Goal: Check status: Check status

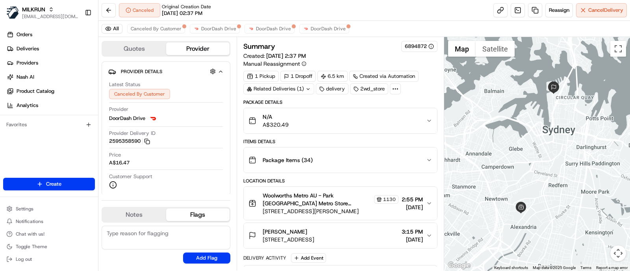
scroll to position [98, 0]
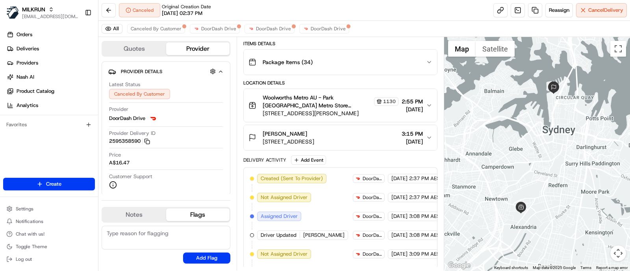
click at [590, 145] on div at bounding box center [537, 154] width 186 height 234
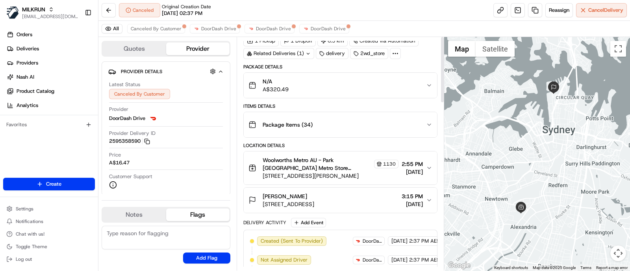
scroll to position [0, 0]
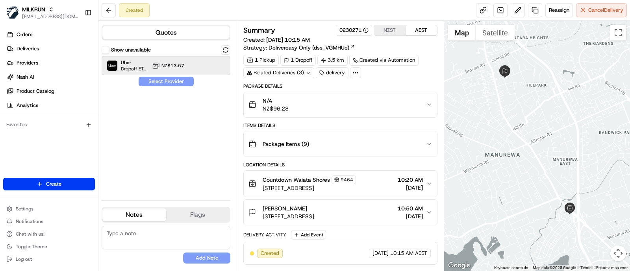
click at [133, 68] on span "Dropoff ETA 33 minutes" at bounding box center [135, 69] width 28 height 6
click at [154, 78] on button "Assign Provider" at bounding box center [166, 81] width 56 height 9
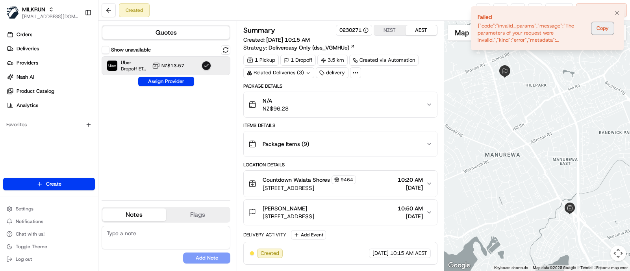
click at [605, 26] on button "Copy" at bounding box center [602, 28] width 22 height 13
click at [562, 171] on div at bounding box center [537, 146] width 186 height 250
click at [588, 133] on div at bounding box center [537, 146] width 186 height 250
click at [620, 9] on button "Notifications (F8)" at bounding box center [616, 12] width 9 height 9
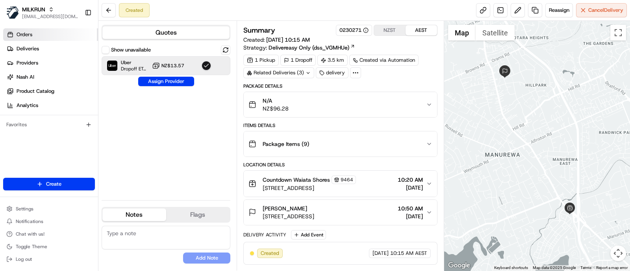
click at [31, 35] on span "Orders" at bounding box center [25, 34] width 16 height 7
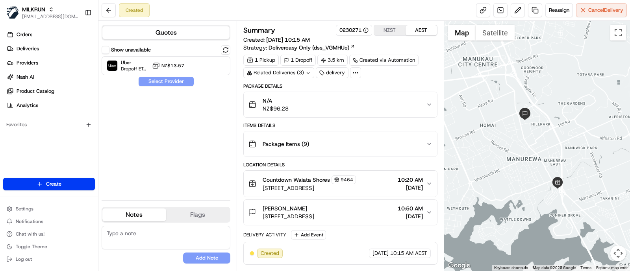
click at [106, 49] on button "Show unavailable" at bounding box center [106, 50] width 8 height 8
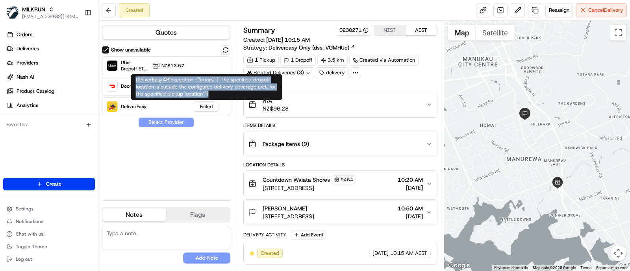
drag, startPoint x: 226, startPoint y: 93, endPoint x: 132, endPoint y: 77, distance: 95.4
click at [132, 77] on div "DeliverEasyAPIException: {"errors":["The specified dropoff location is outside …" at bounding box center [206, 87] width 151 height 26
drag, startPoint x: 264, startPoint y: 92, endPoint x: 135, endPoint y: 78, distance: 130.3
click at [135, 78] on div "DeliverEasyAPIException: {"errors":["The specified dropoff location is outside …" at bounding box center [206, 87] width 151 height 26
copy div "DeliverEasyAPIException: {"errors":["The specified dropoff location is outside …"
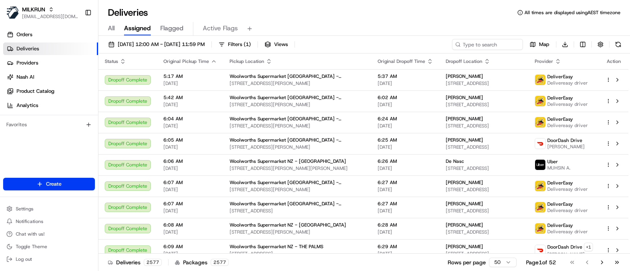
click at [570, 24] on div "All Assigned Flagged Active Flags" at bounding box center [363, 29] width 531 height 14
click at [486, 46] on input at bounding box center [475, 44] width 94 height 11
paste input "Katie griffiths"
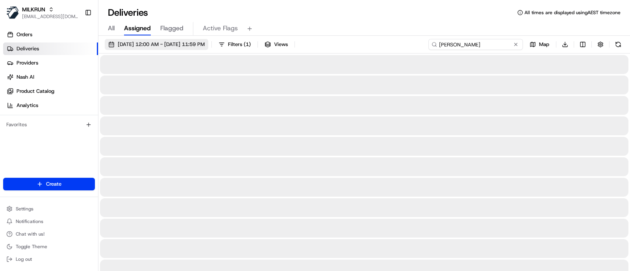
type input "Katie griffiths"
click at [170, 39] on button "22/08/2025 12:00 AM - 22/08/2025 11:59 PM" at bounding box center [157, 44] width 104 height 11
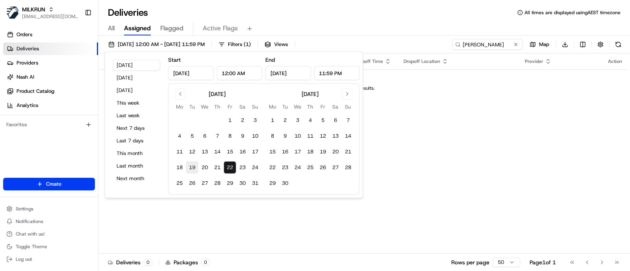
click at [194, 167] on button "19" at bounding box center [192, 167] width 13 height 13
type input "Aug 19, 2025"
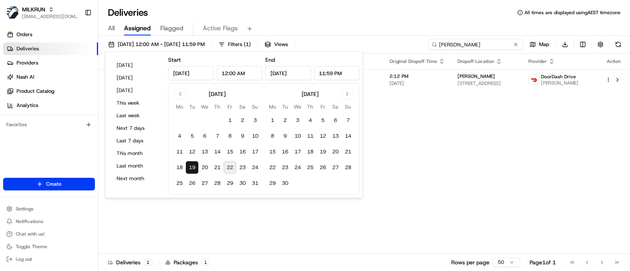
click at [462, 46] on input "[PERSON_NAME]" at bounding box center [475, 44] width 94 height 11
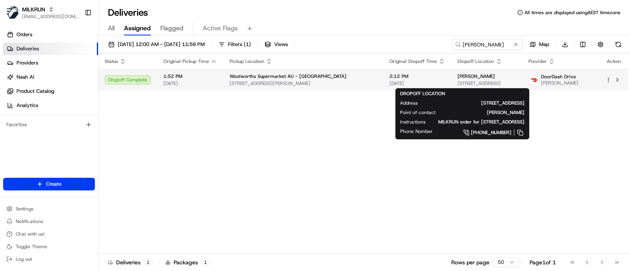
click at [462, 78] on div "[PERSON_NAME]" at bounding box center [486, 76] width 58 height 6
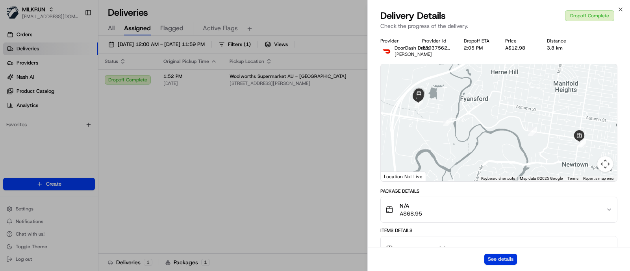
click at [507, 259] on button "See details" at bounding box center [500, 259] width 33 height 11
click at [620, 9] on icon "button" at bounding box center [620, 9] width 6 height 6
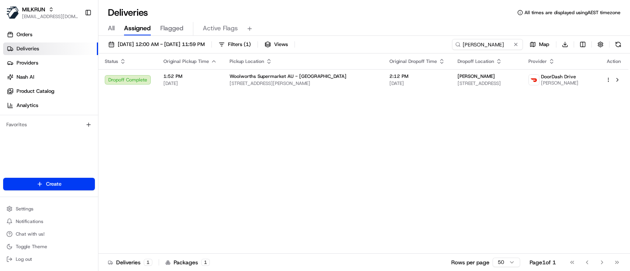
drag, startPoint x: 603, startPoint y: 224, endPoint x: 591, endPoint y: 264, distance: 41.0
click at [603, 224] on div "Status Original Pickup Time Pickup Location Original Dropoff Time Dropoff Locat…" at bounding box center [363, 154] width 530 height 200
drag, startPoint x: 589, startPoint y: 159, endPoint x: 589, endPoint y: 164, distance: 5.5
click at [589, 159] on div "Status Original Pickup Time Pickup Location Original Dropoff Time Dropoff Locat…" at bounding box center [363, 154] width 530 height 200
click at [577, 205] on div "Status Original Pickup Time Pickup Location Original Dropoff Time Dropoff Locat…" at bounding box center [363, 154] width 530 height 200
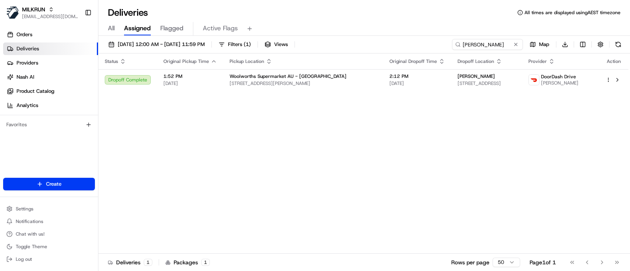
click at [371, 163] on div "Status Original Pickup Time Pickup Location Original Dropoff Time Dropoff Locat…" at bounding box center [363, 154] width 530 height 200
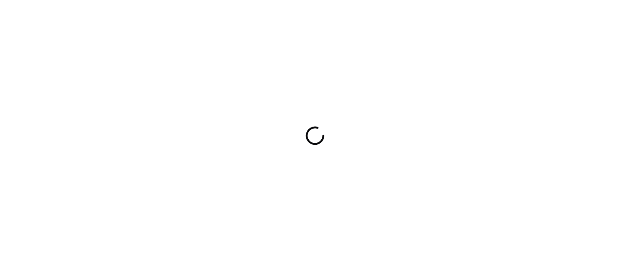
click at [544, 62] on div at bounding box center [315, 135] width 630 height 271
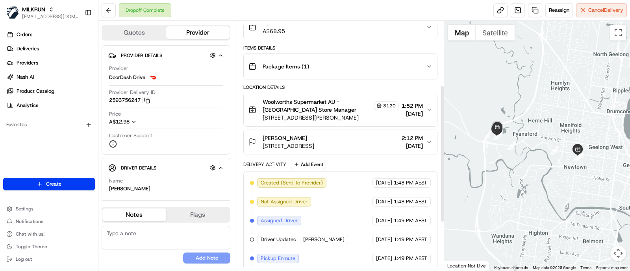
scroll to position [203, 0]
